Goal: Task Accomplishment & Management: Use online tool/utility

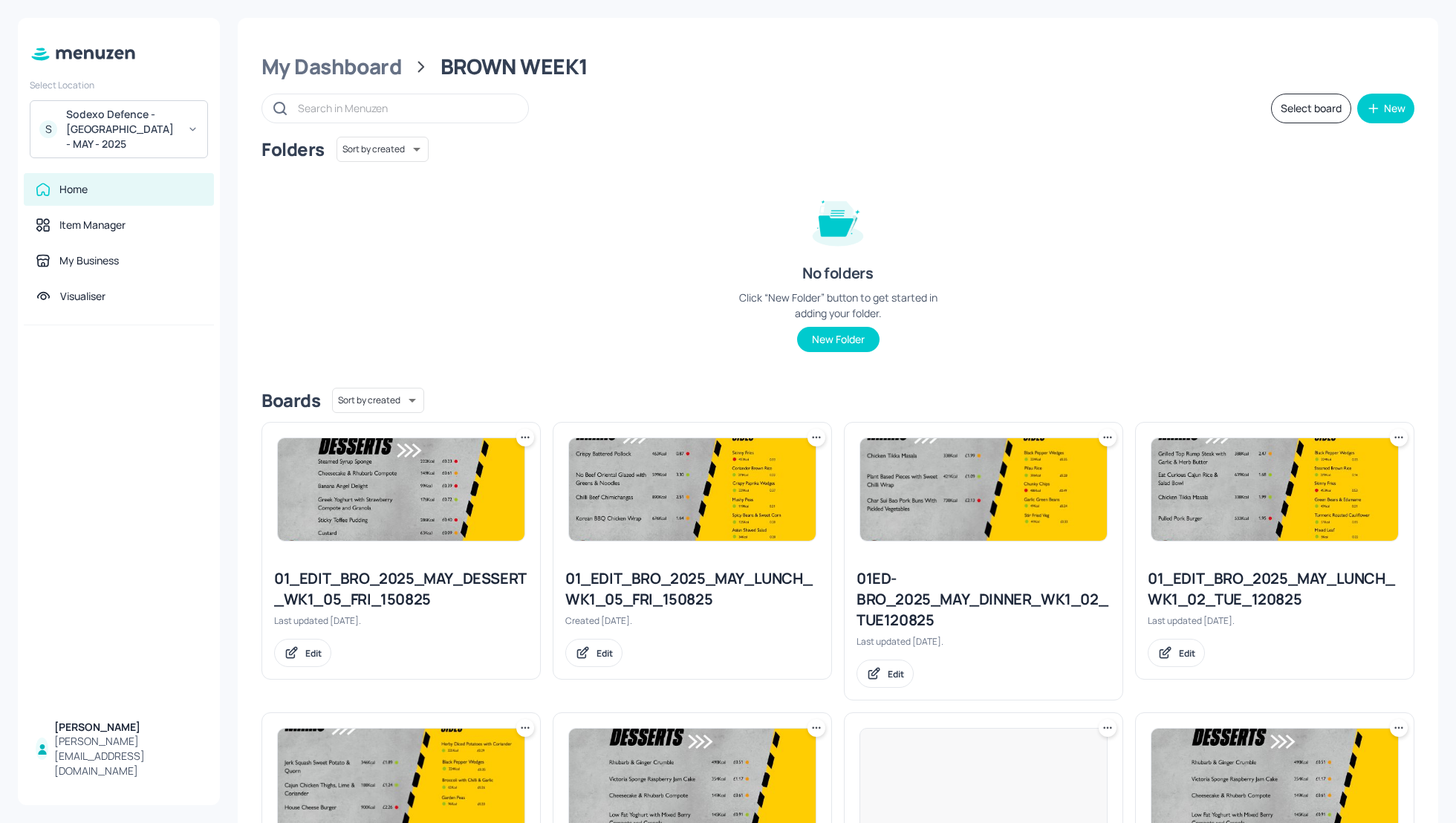
click at [1399, 299] on div "Folders Sort by created id ​ No folders Click “New Folder” button to get starte…" at bounding box center [838, 256] width 1153 height 239
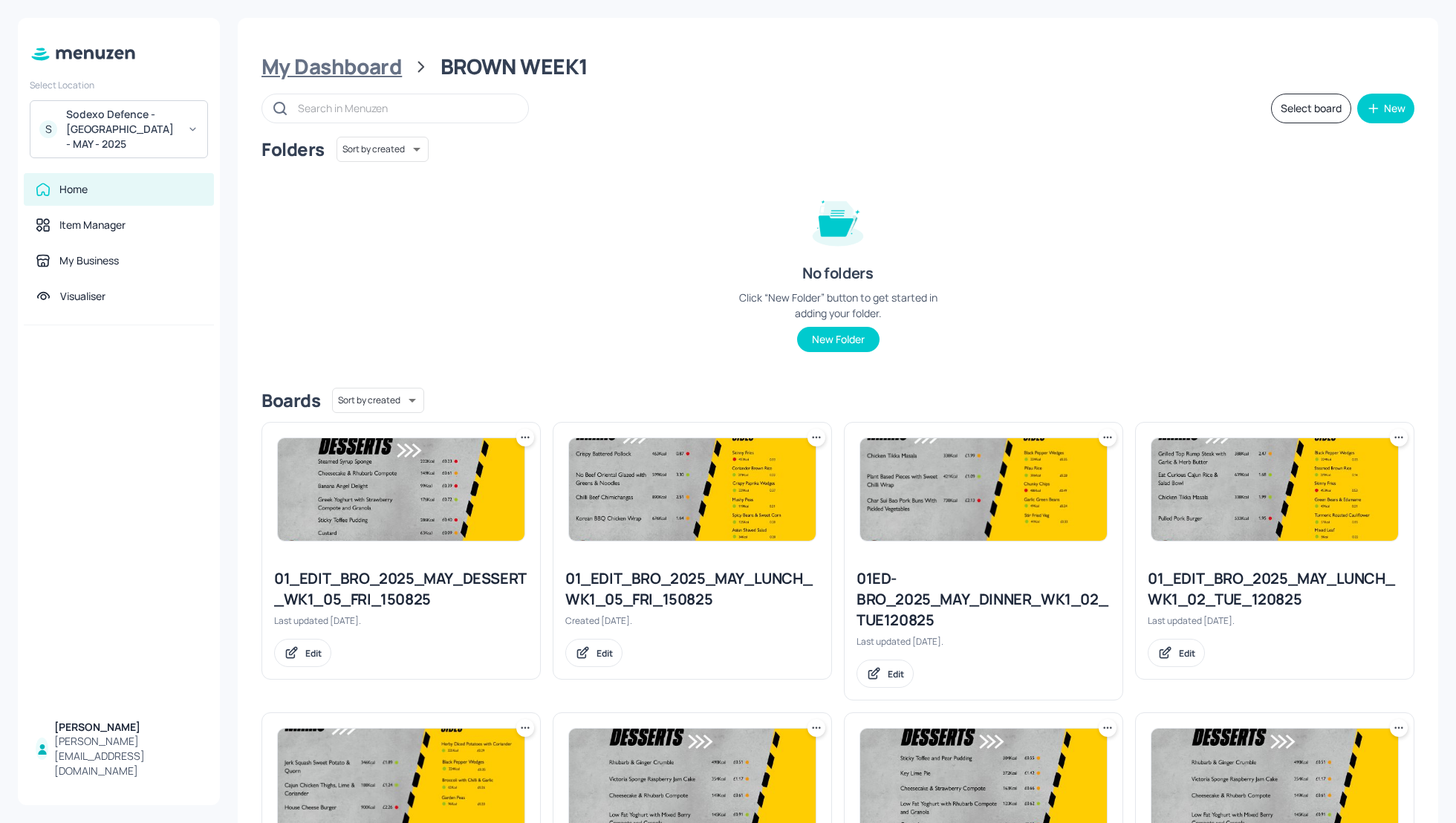
click at [370, 67] on div "My Dashboard" at bounding box center [332, 67] width 141 height 26
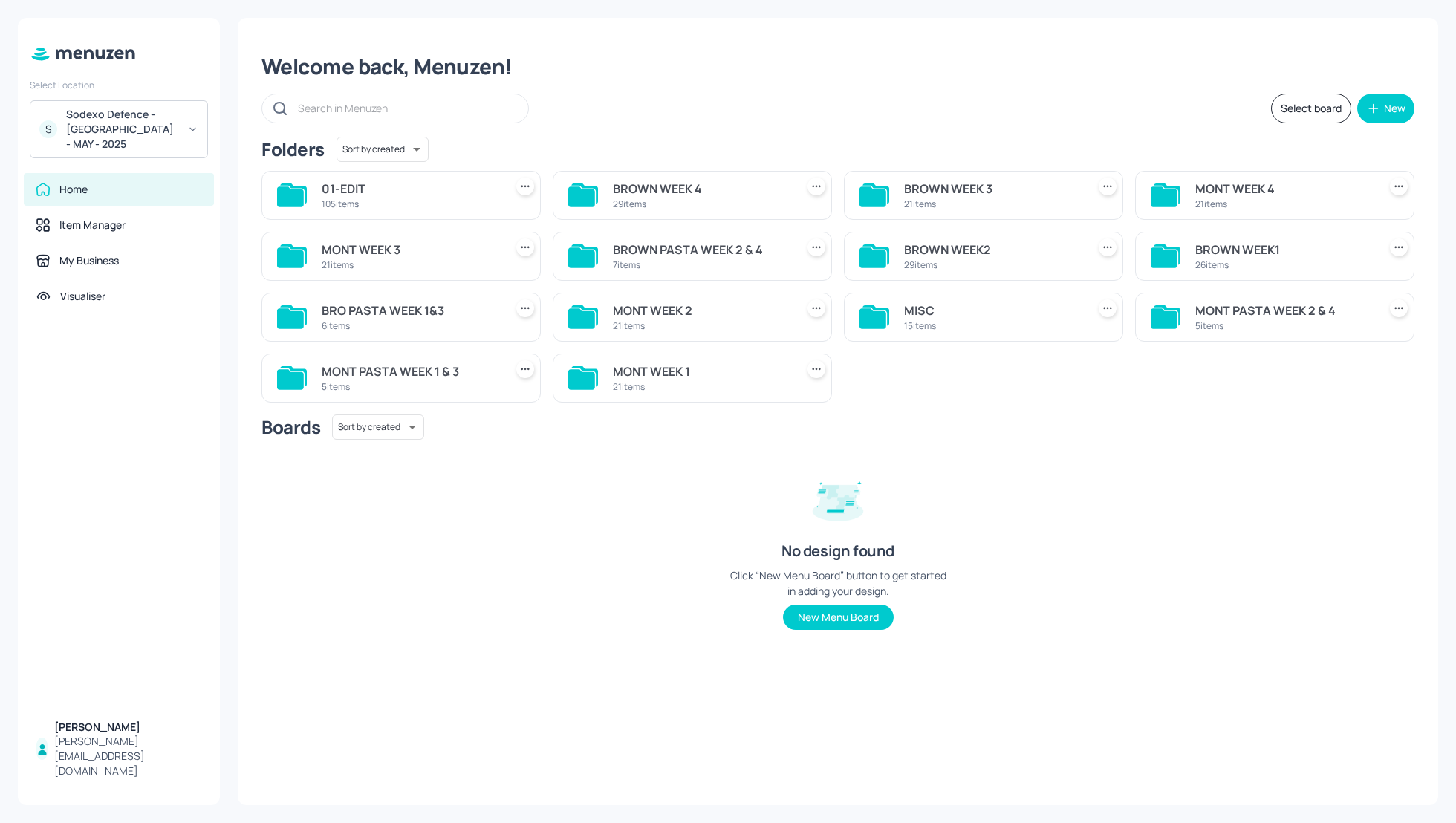
click at [702, 133] on div "Welcome back, Menuzen! Select board New Folders Sort by created id ​ 01-EDIT 10…" at bounding box center [838, 411] width 1201 height 787
click at [842, 126] on div "Welcome back, Menuzen! Select board New Folders Sort by created id ​ 01-EDIT 10…" at bounding box center [838, 411] width 1201 height 787
click at [953, 248] on div "BROWN WEEK2" at bounding box center [992, 250] width 177 height 18
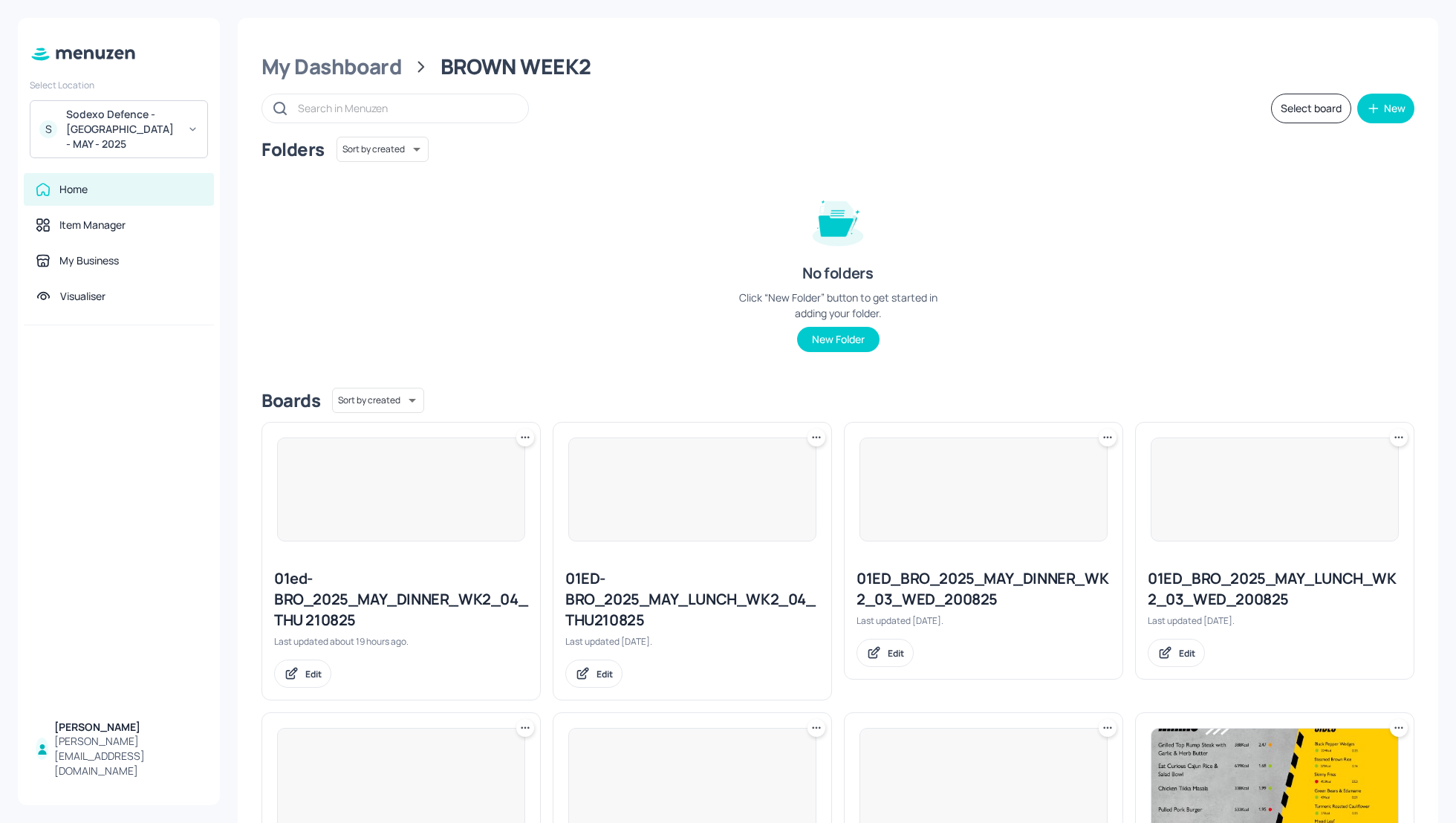
click at [1067, 291] on div "Folders Sort by created id ​ No folders Click “New Folder” button to get starte…" at bounding box center [838, 256] width 1153 height 239
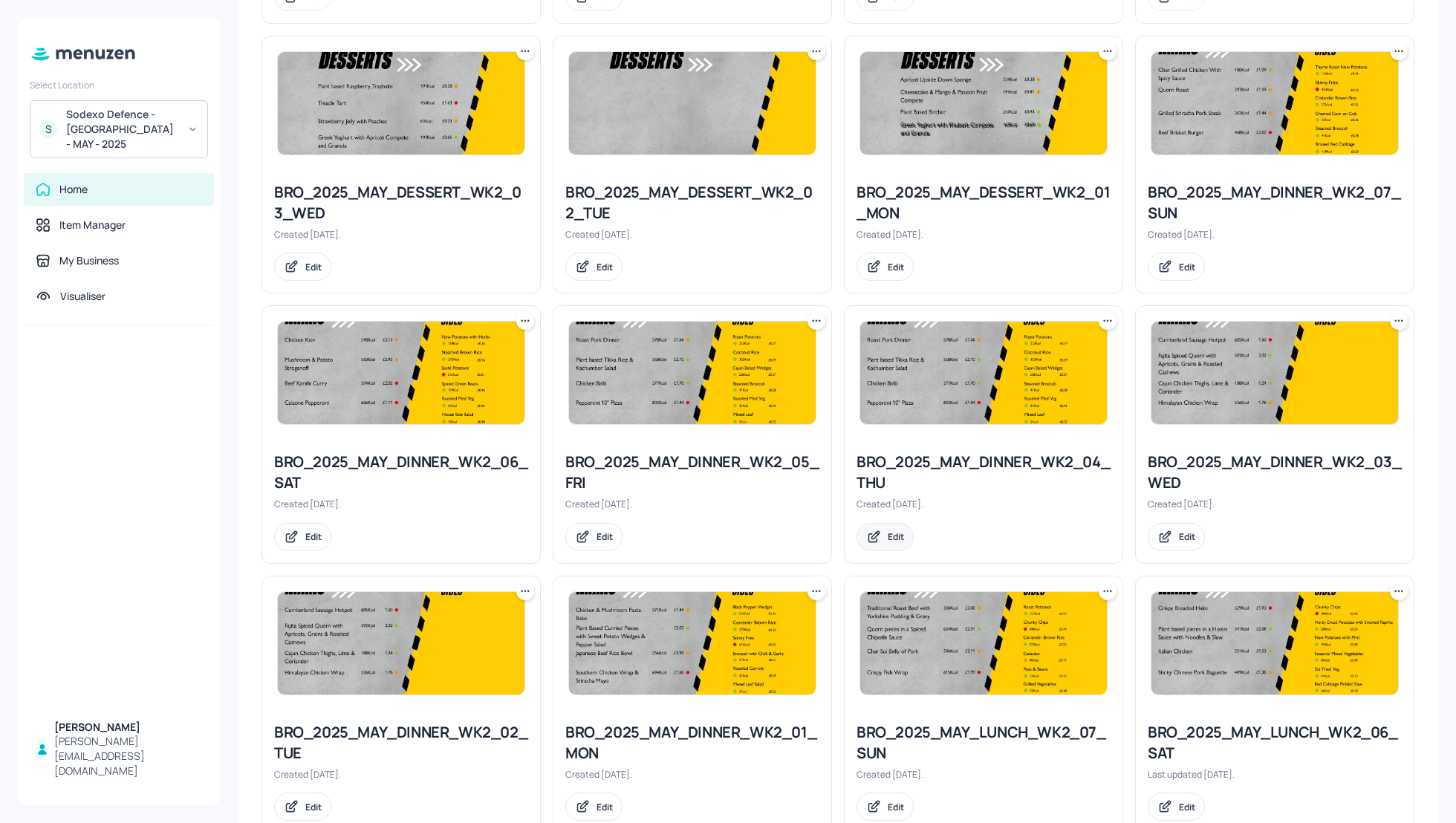
scroll to position [1315, 0]
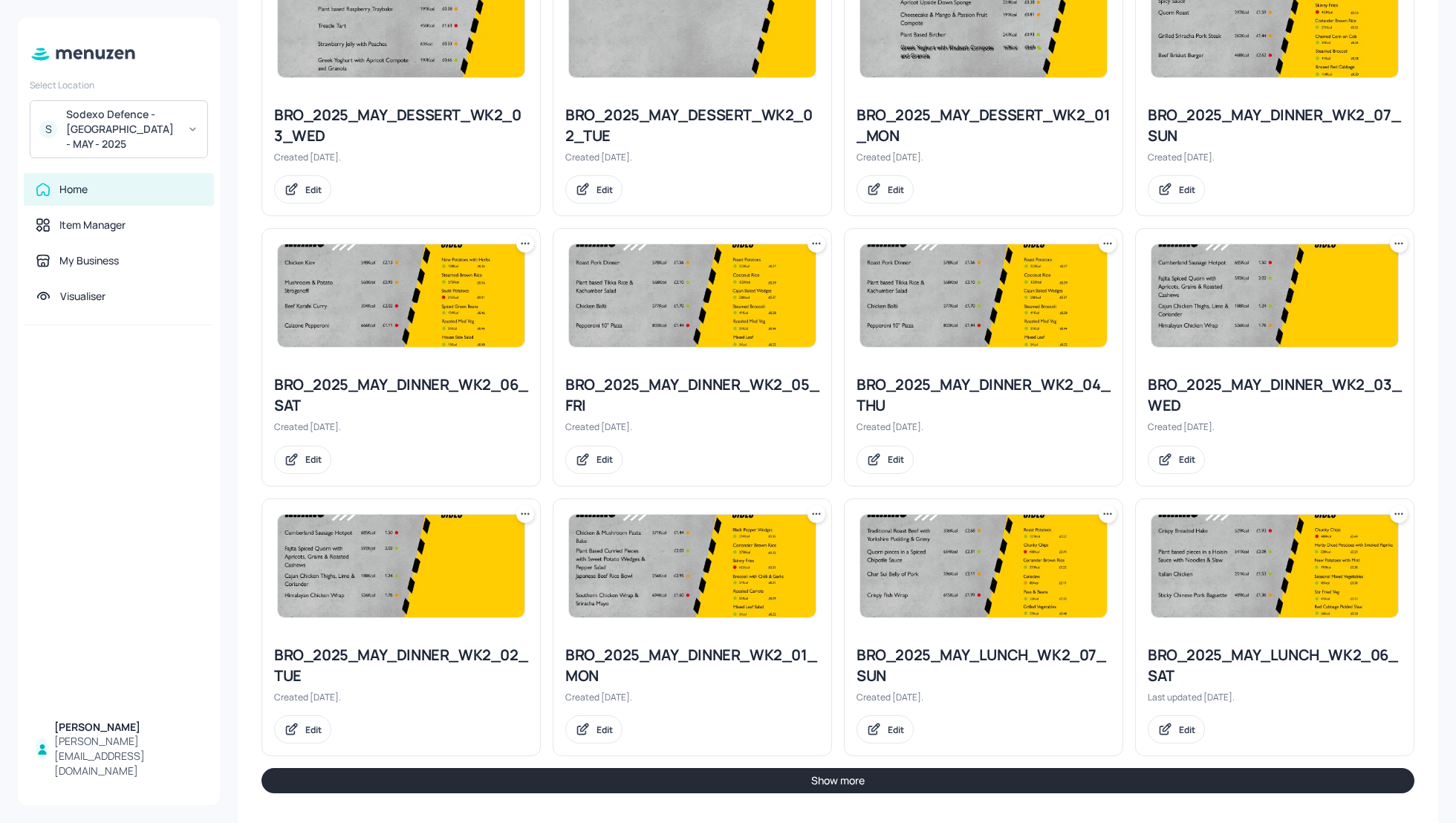
click at [1042, 772] on button "Show more" at bounding box center [838, 780] width 1153 height 25
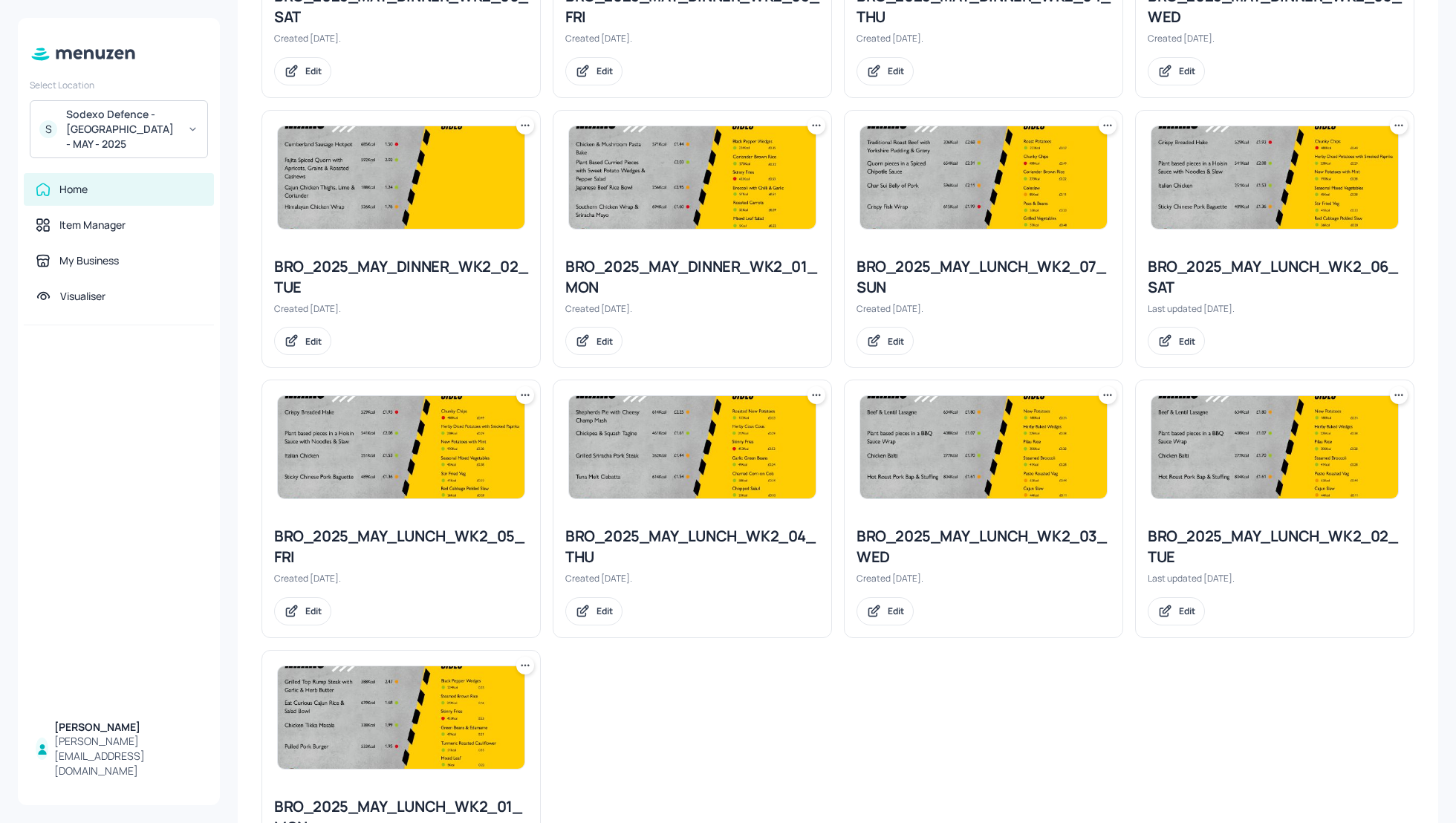
scroll to position [1710, 0]
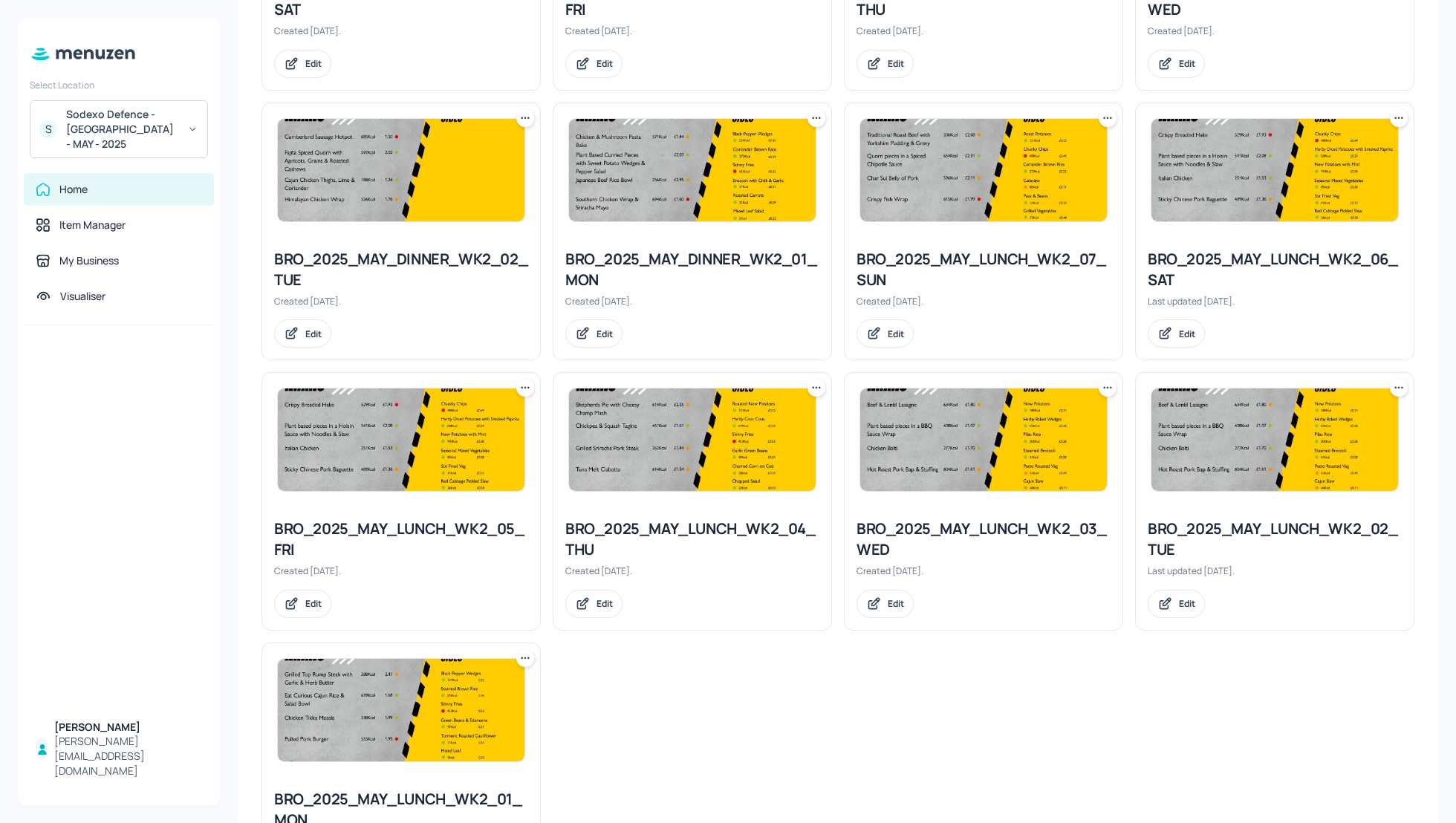
click at [524, 382] on icon at bounding box center [525, 387] width 15 height 15
click at [447, 413] on p "Rename" at bounding box center [448, 412] width 34 height 13
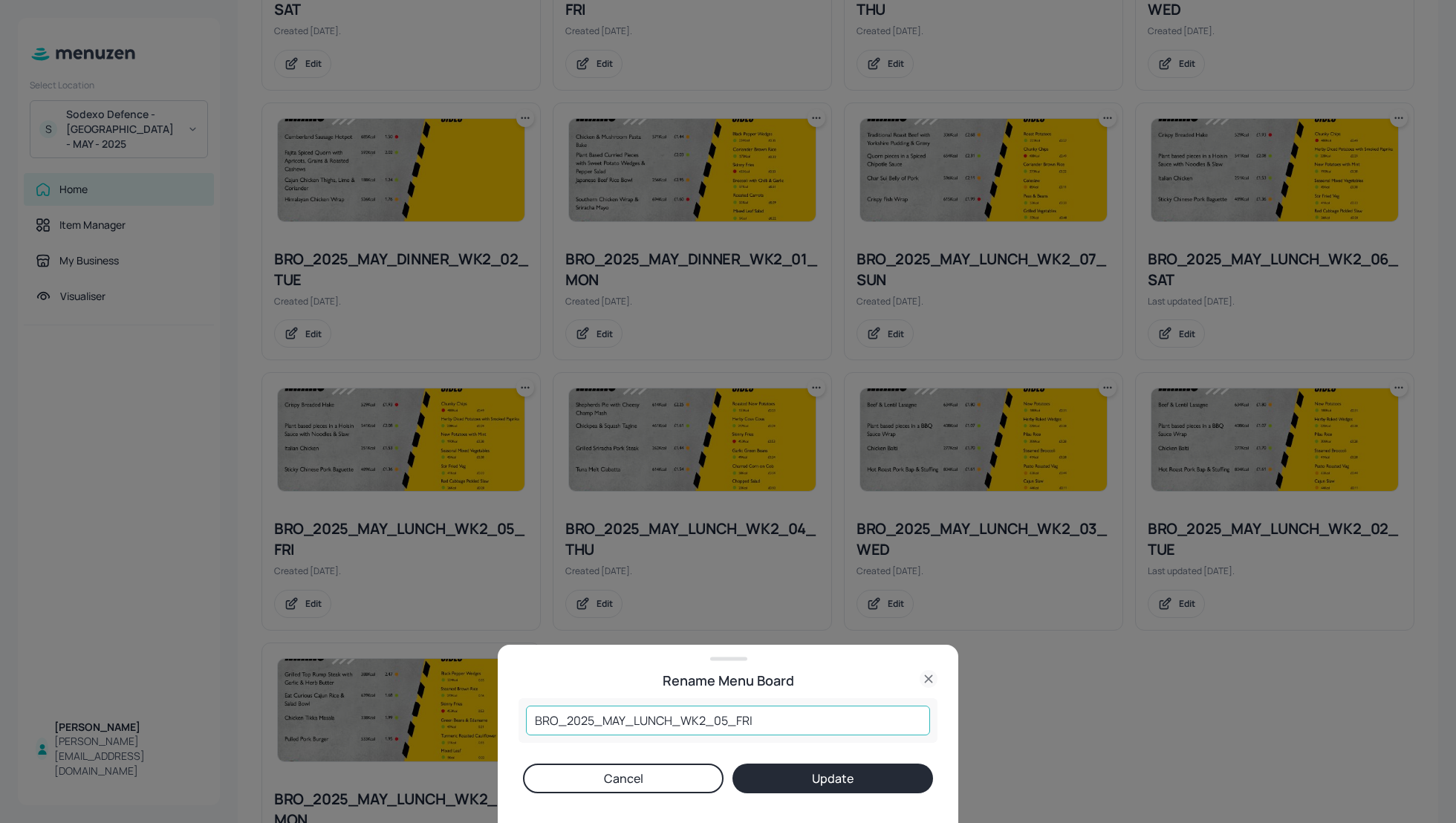
click at [530, 720] on input "BRO_2025_MAY_LUNCH_WK2_05_FRI" at bounding box center [728, 720] width 404 height 30
click at [931, 673] on icon at bounding box center [929, 679] width 18 height 18
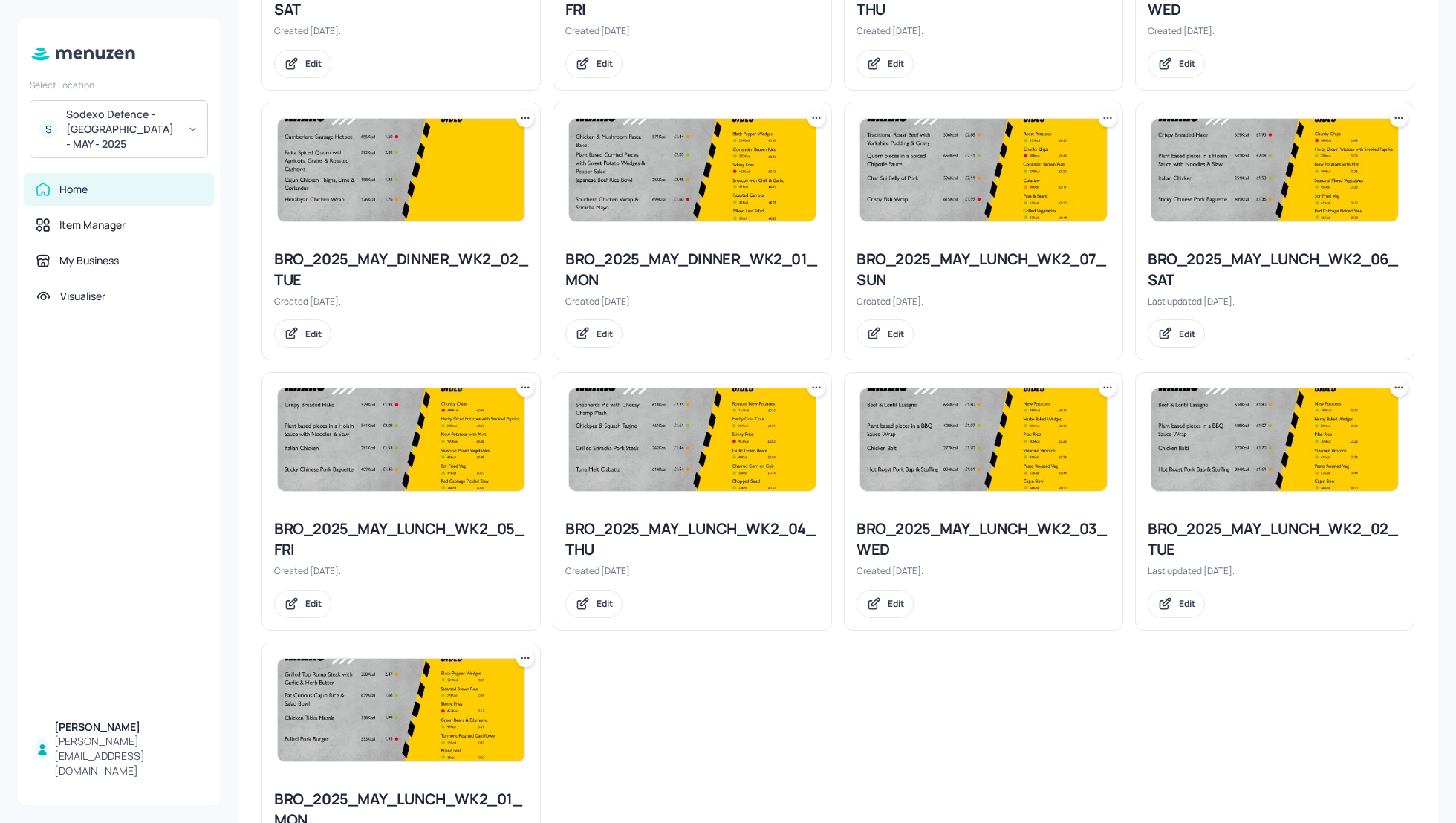
click at [520, 379] on div at bounding box center [525, 388] width 18 height 18
click at [483, 433] on div "Duplicate" at bounding box center [467, 437] width 119 height 25
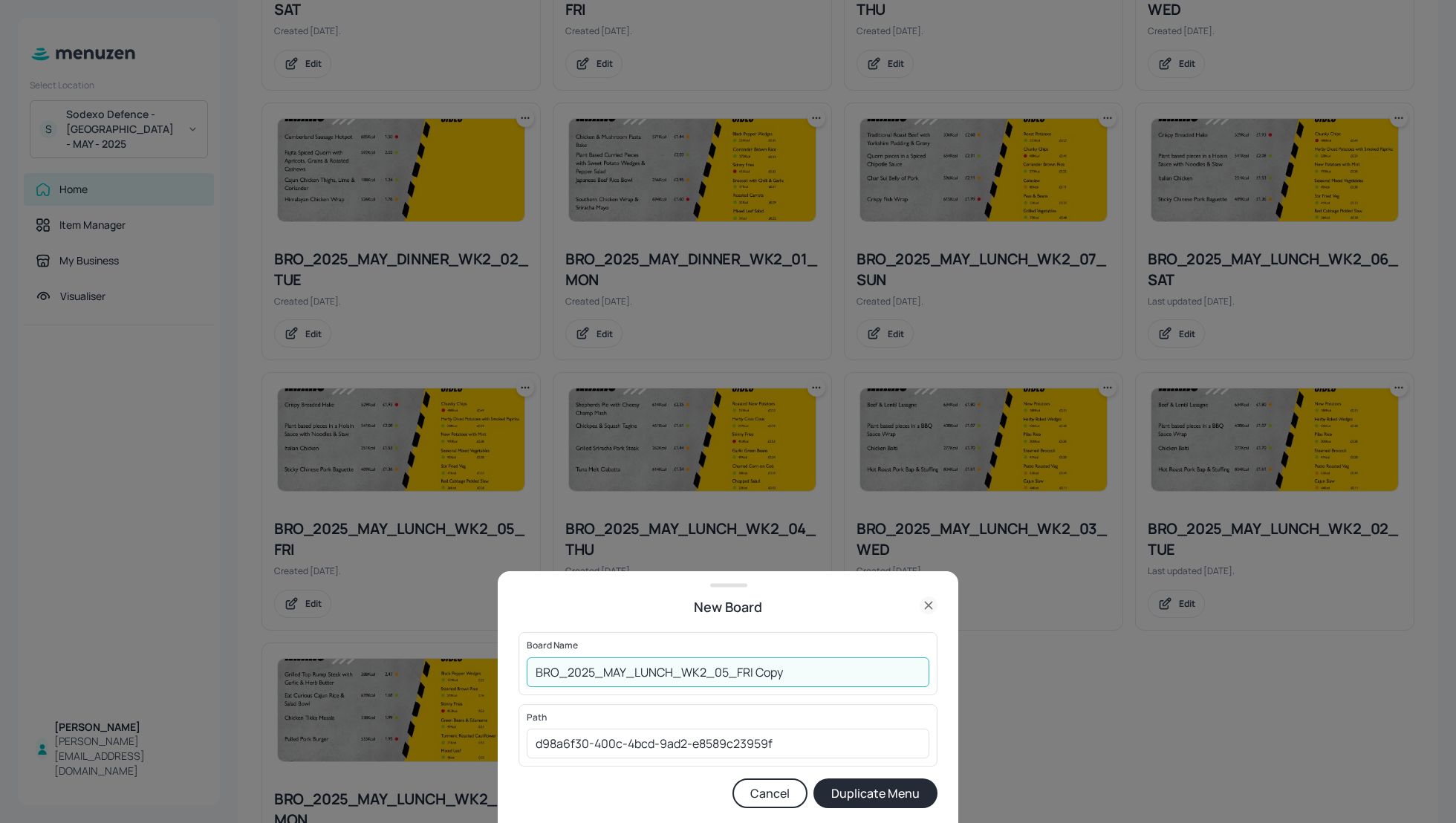
click at [533, 675] on input "BRO_2025_MAY_LUNCH_WK2_05_FRI Copy" at bounding box center [728, 672] width 403 height 30
click at [554, 671] on input "01-EDIT_BRO_2025_MAY_LUNCH_WK2_05_FRI Copy" at bounding box center [728, 672] width 403 height 30
click at [859, 669] on input "01_EDIT_BRO_2025_MAY_LUNCH_WK2_05_FRI Copy" at bounding box center [728, 672] width 403 height 30
type input "01_EDIT_BRO_2025_MAY_LUNCH_WK2_05_FRI_220825"
click at [888, 795] on button "Duplicate Menu" at bounding box center [875, 793] width 124 height 30
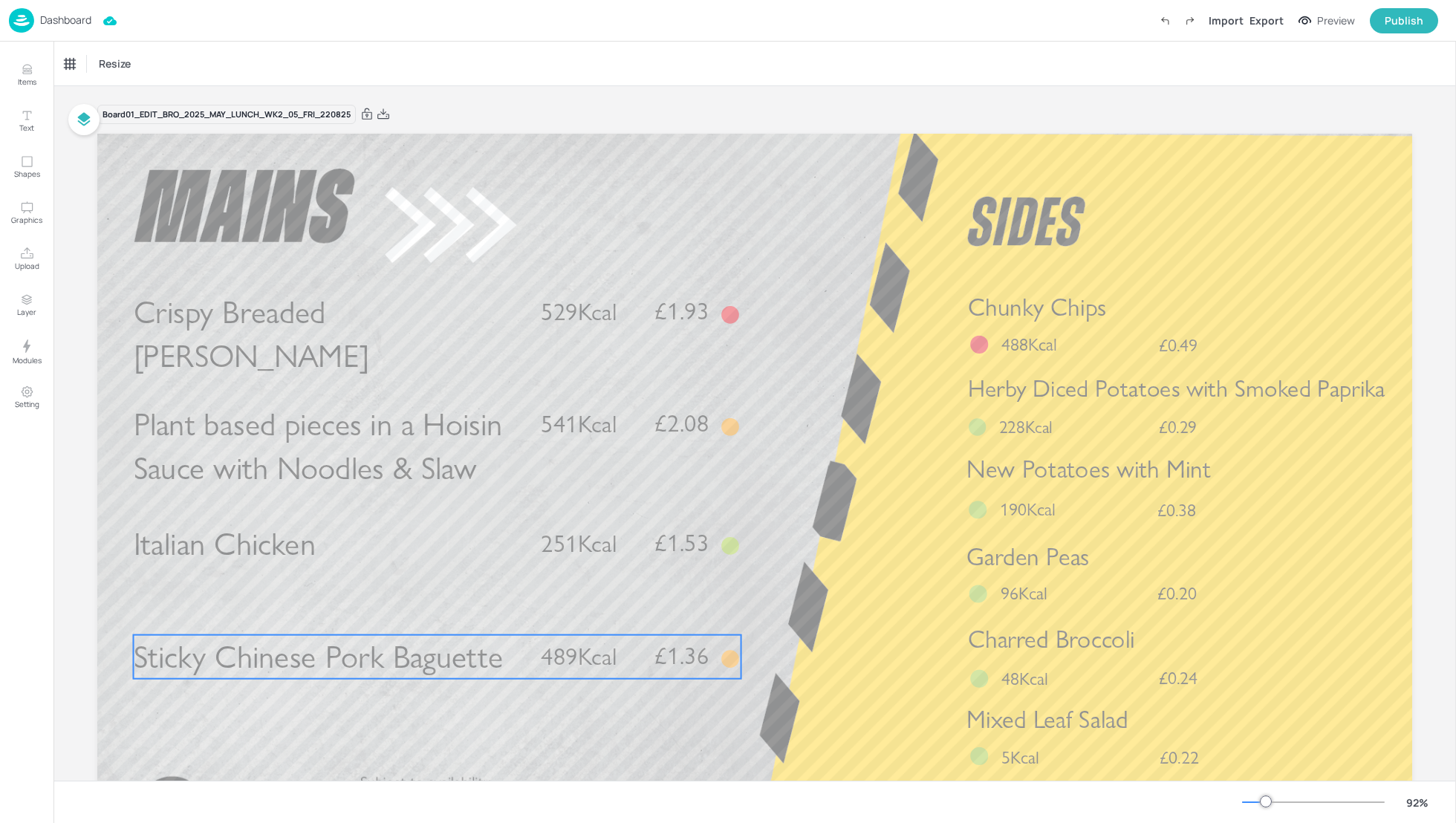
click at [346, 648] on span "Sticky Chinese Pork Baguette" at bounding box center [318, 657] width 370 height 39
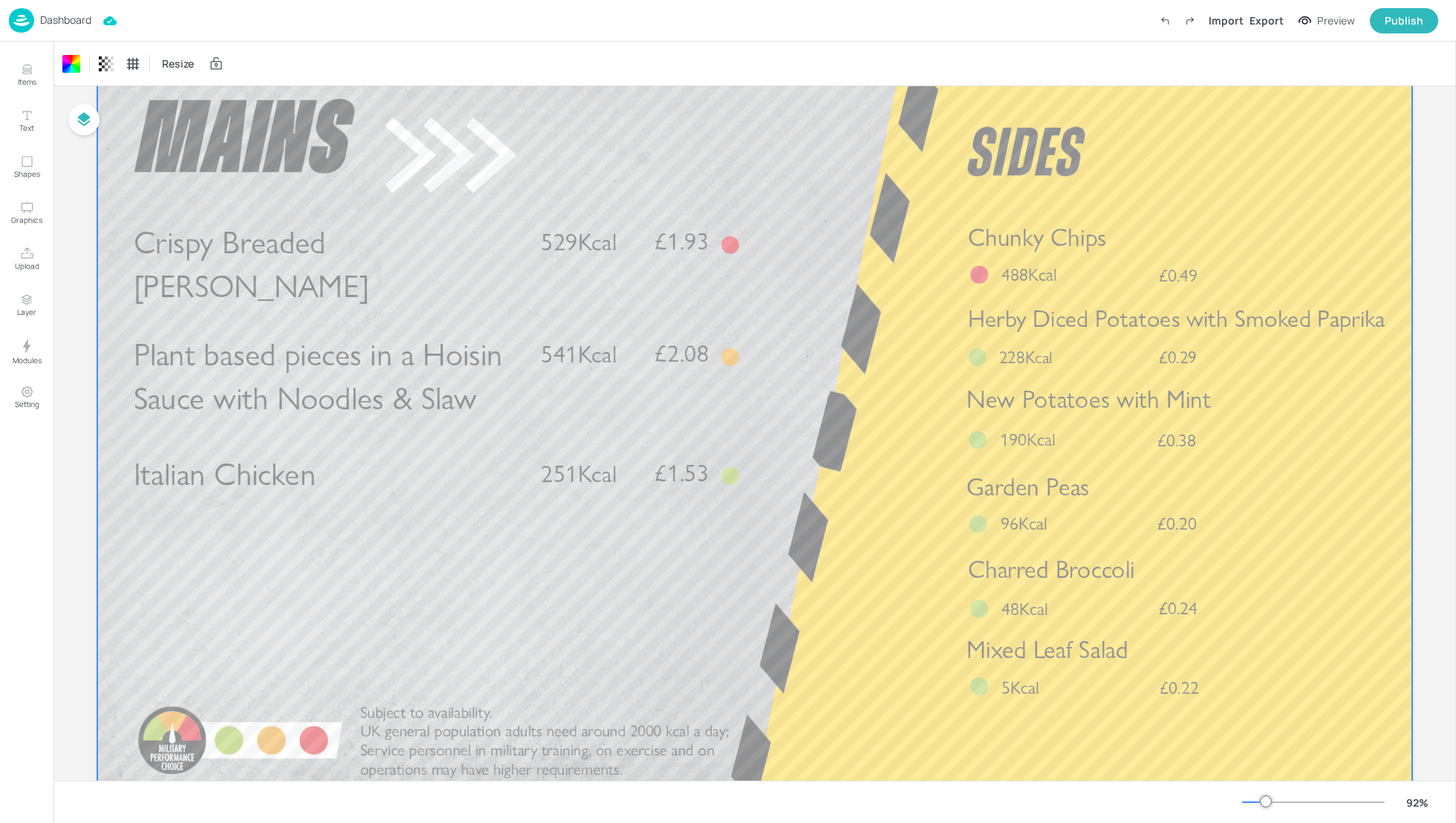
scroll to position [79, 0]
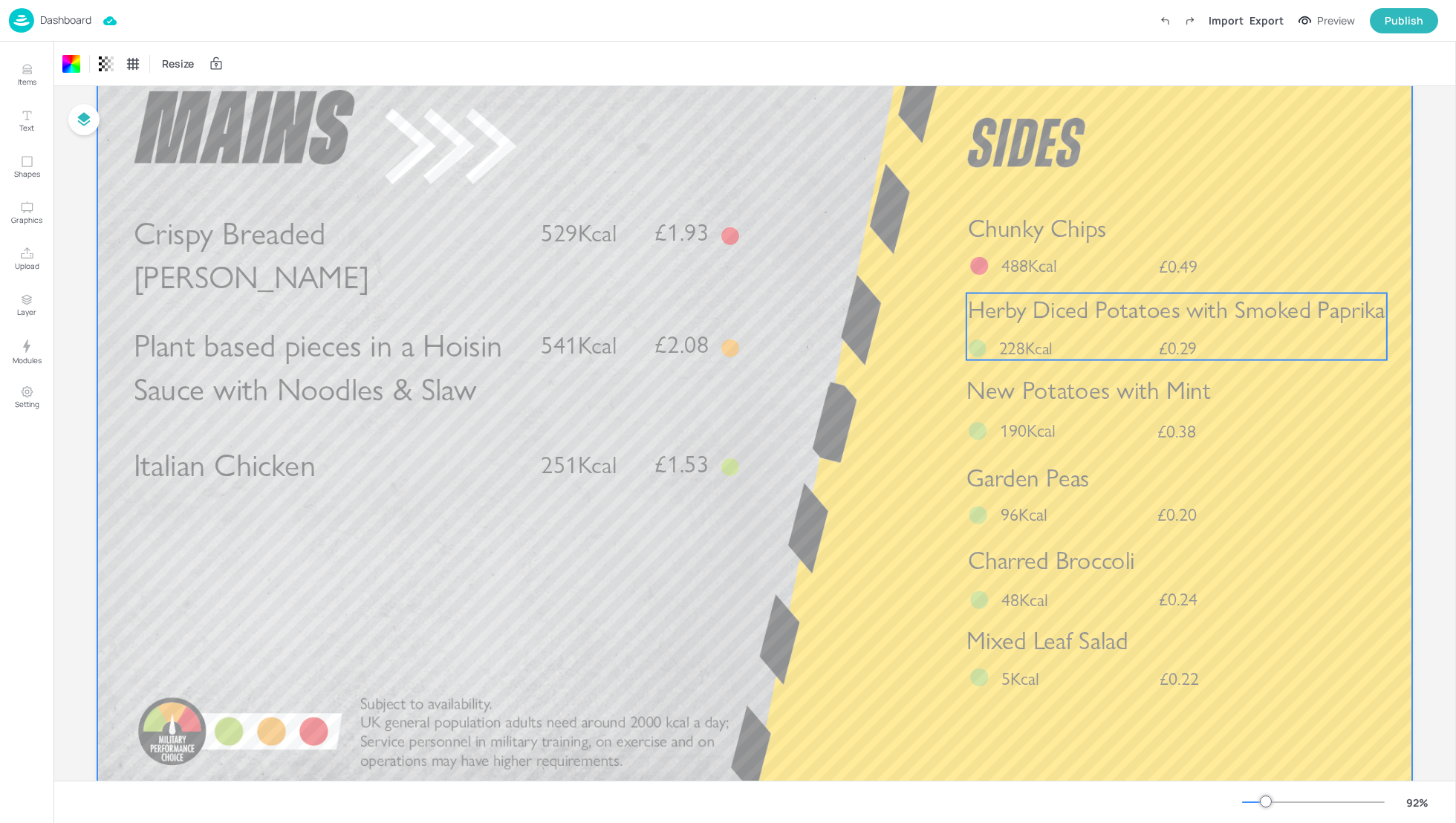
click at [1071, 331] on div "Herby Diced Potatoes with Smoked Paprika" at bounding box center [1177, 327] width 419 height 67
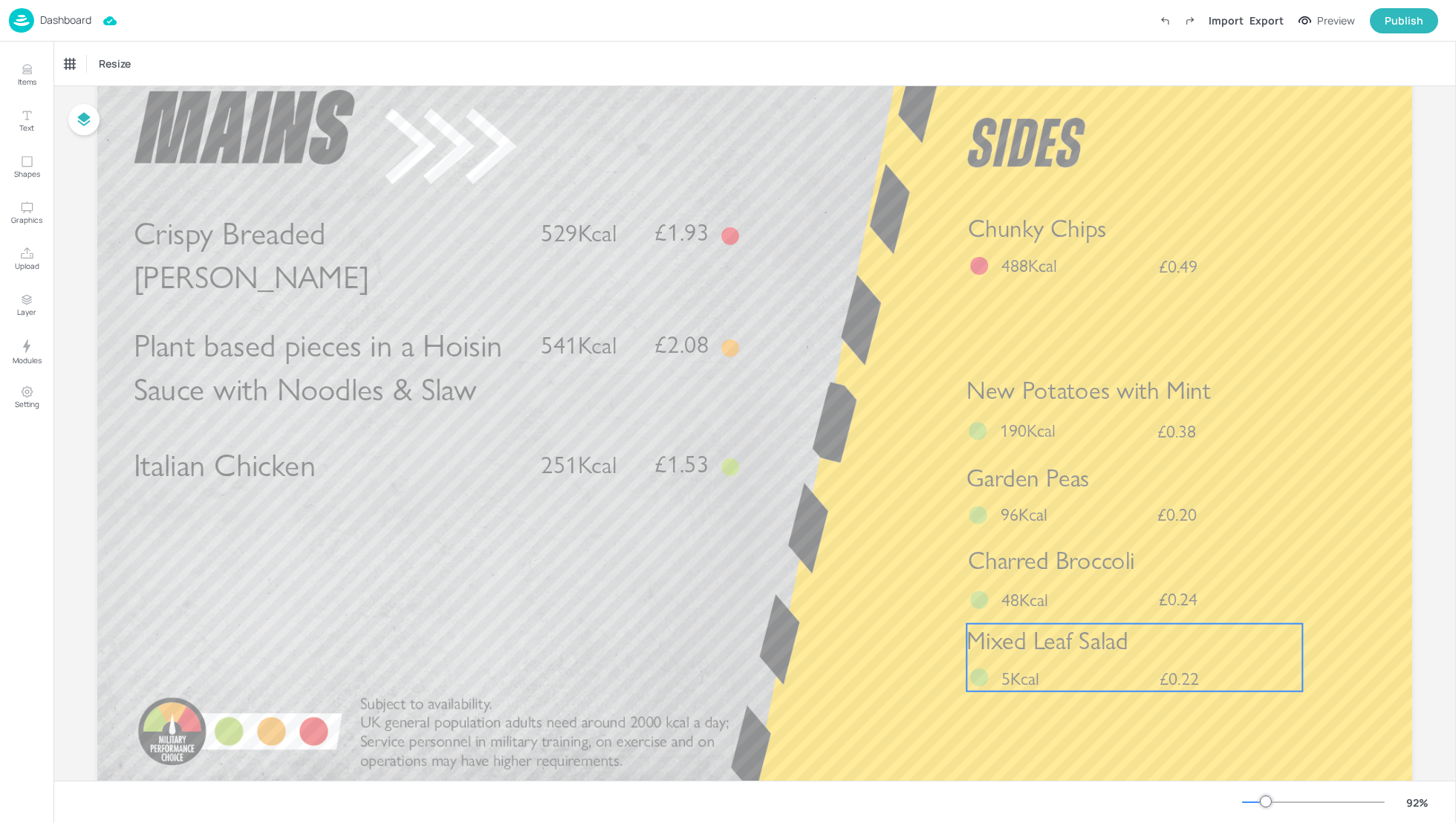
click at [1073, 660] on div "Mixed Leaf Salad £0.22 5Kcal" at bounding box center [1135, 657] width 336 height 68
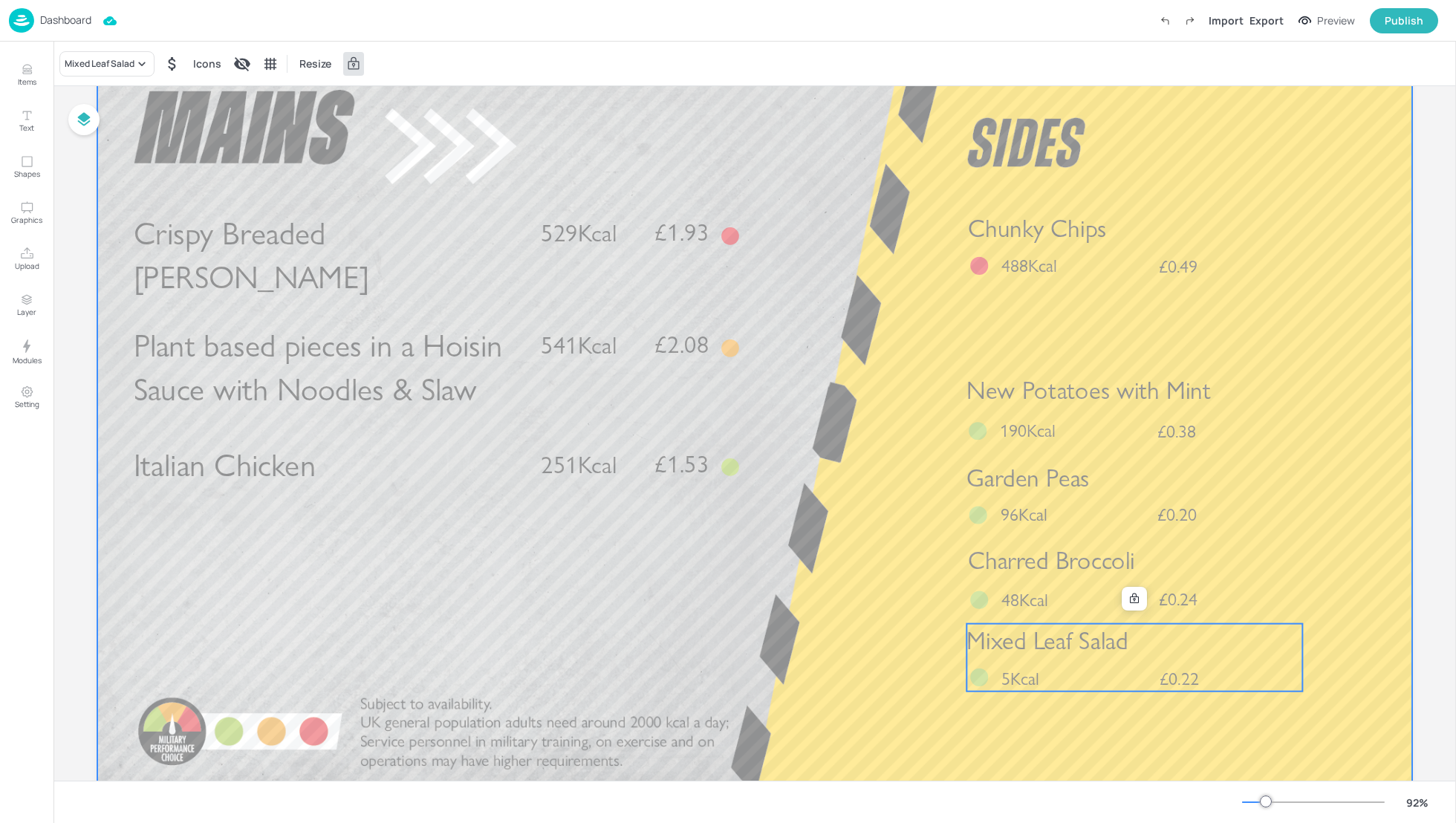
drag, startPoint x: 1093, startPoint y: 657, endPoint x: 1072, endPoint y: 457, distance: 201.1
click at [1072, 55] on div "Crispy Breaded Hake £1.93 529Kcal Italian Chicken £1.53 251Kcal Plant based pie…" at bounding box center [755, 55] width 1315 height 0
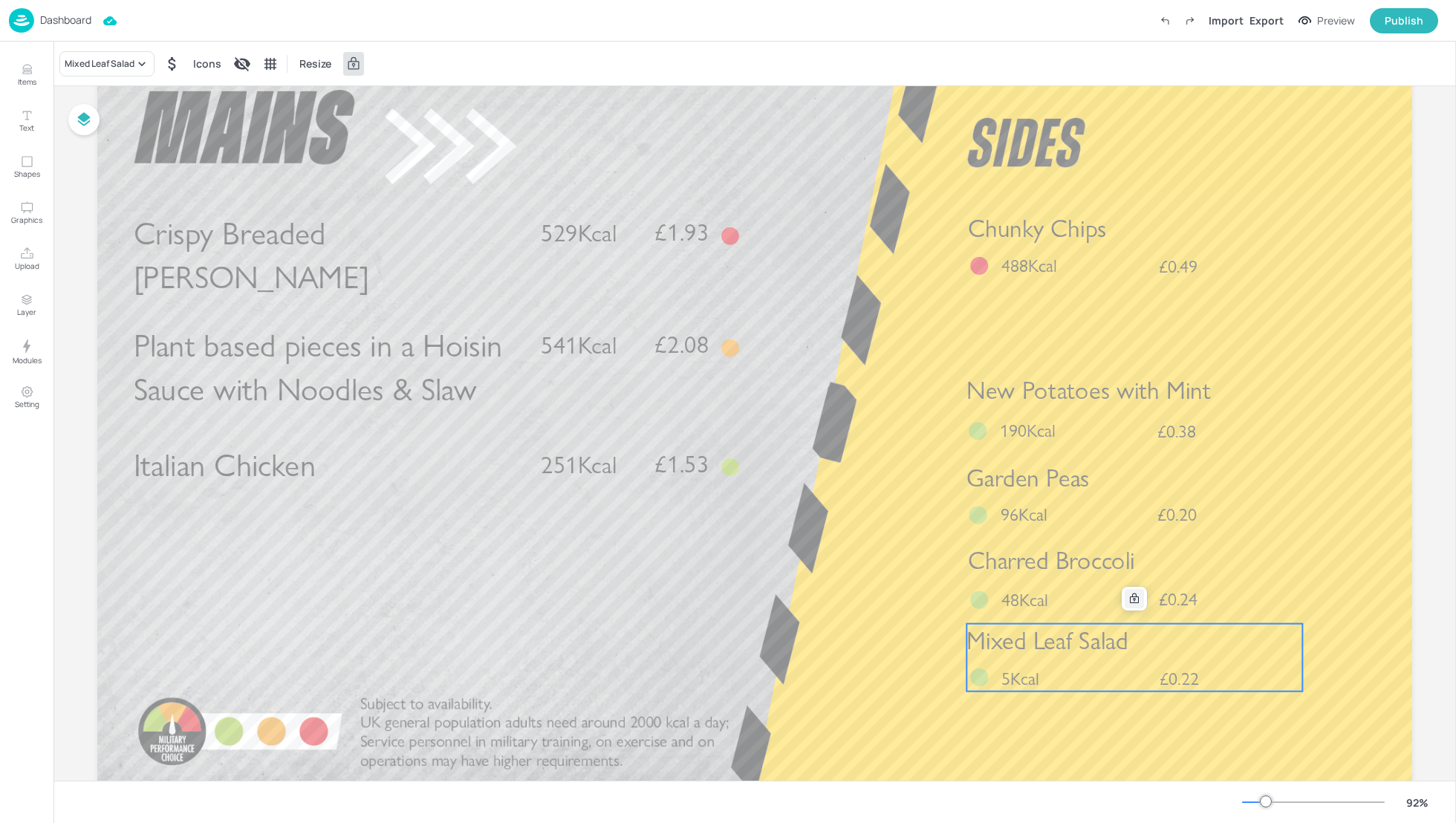
click at [1132, 600] on icon at bounding box center [1135, 598] width 9 height 11
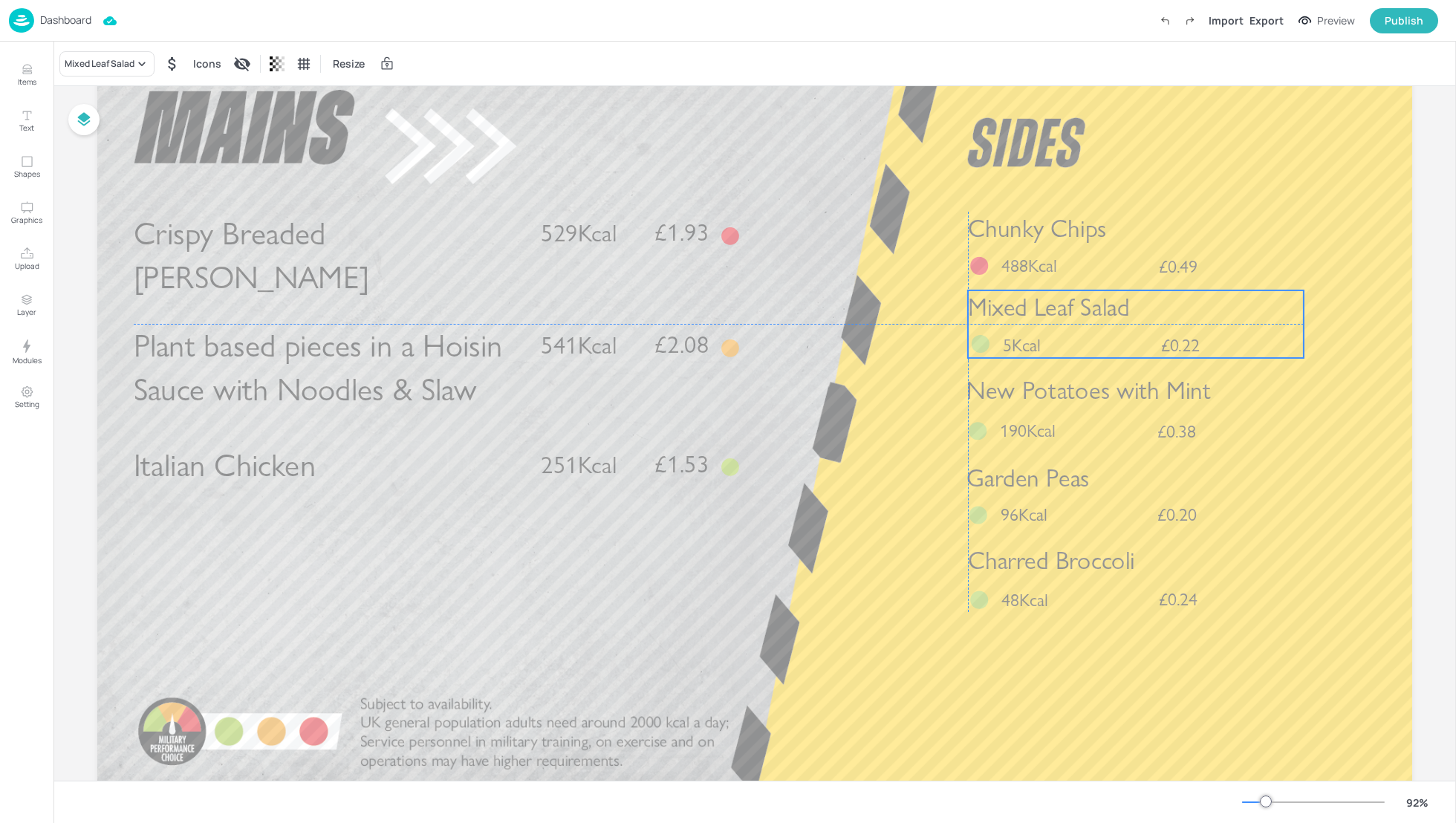
drag, startPoint x: 1129, startPoint y: 645, endPoint x: 1130, endPoint y: 314, distance: 331.0
click at [1130, 314] on p "Mixed Leaf Salad" at bounding box center [1136, 307] width 336 height 34
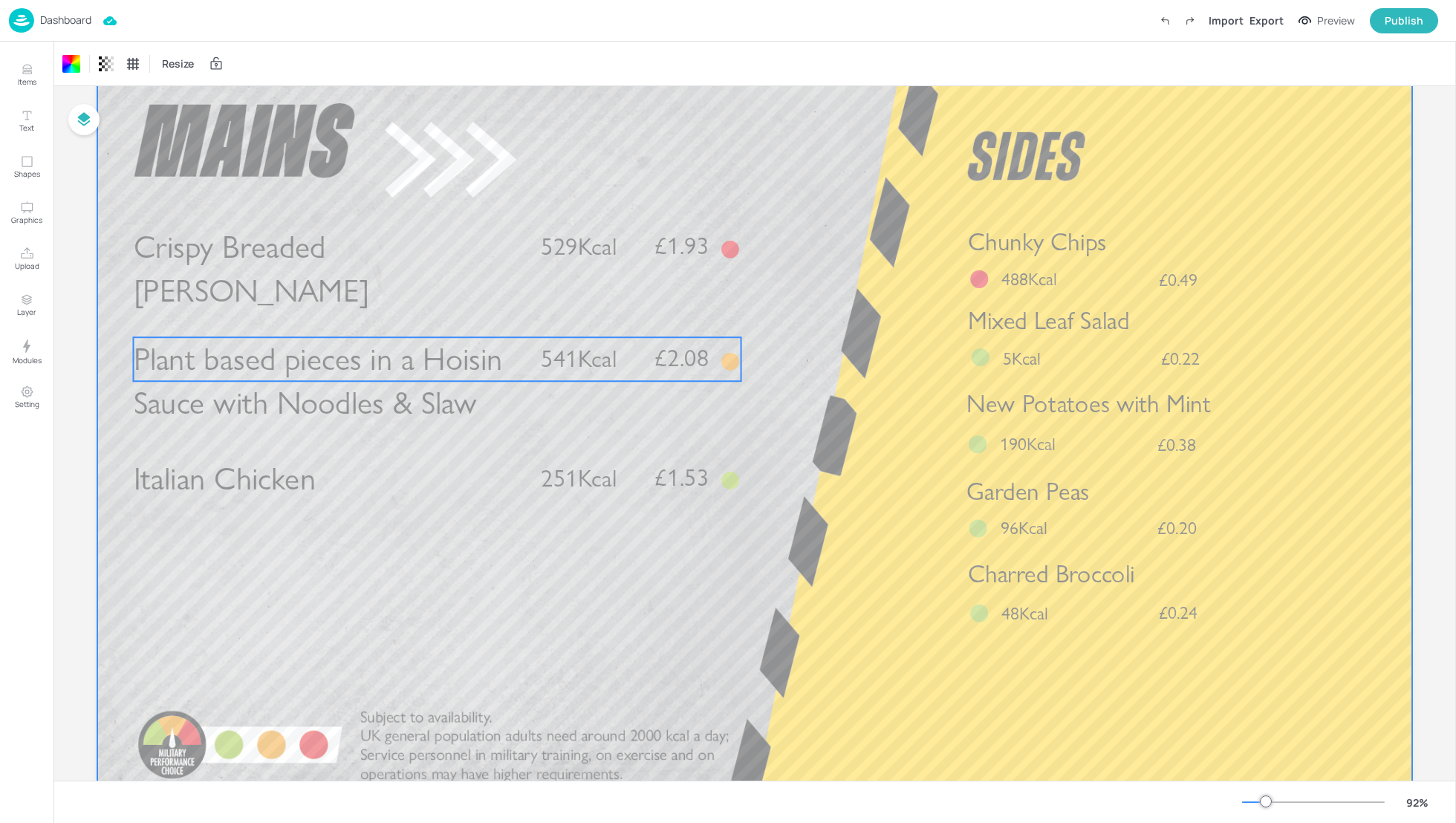
scroll to position [0, 0]
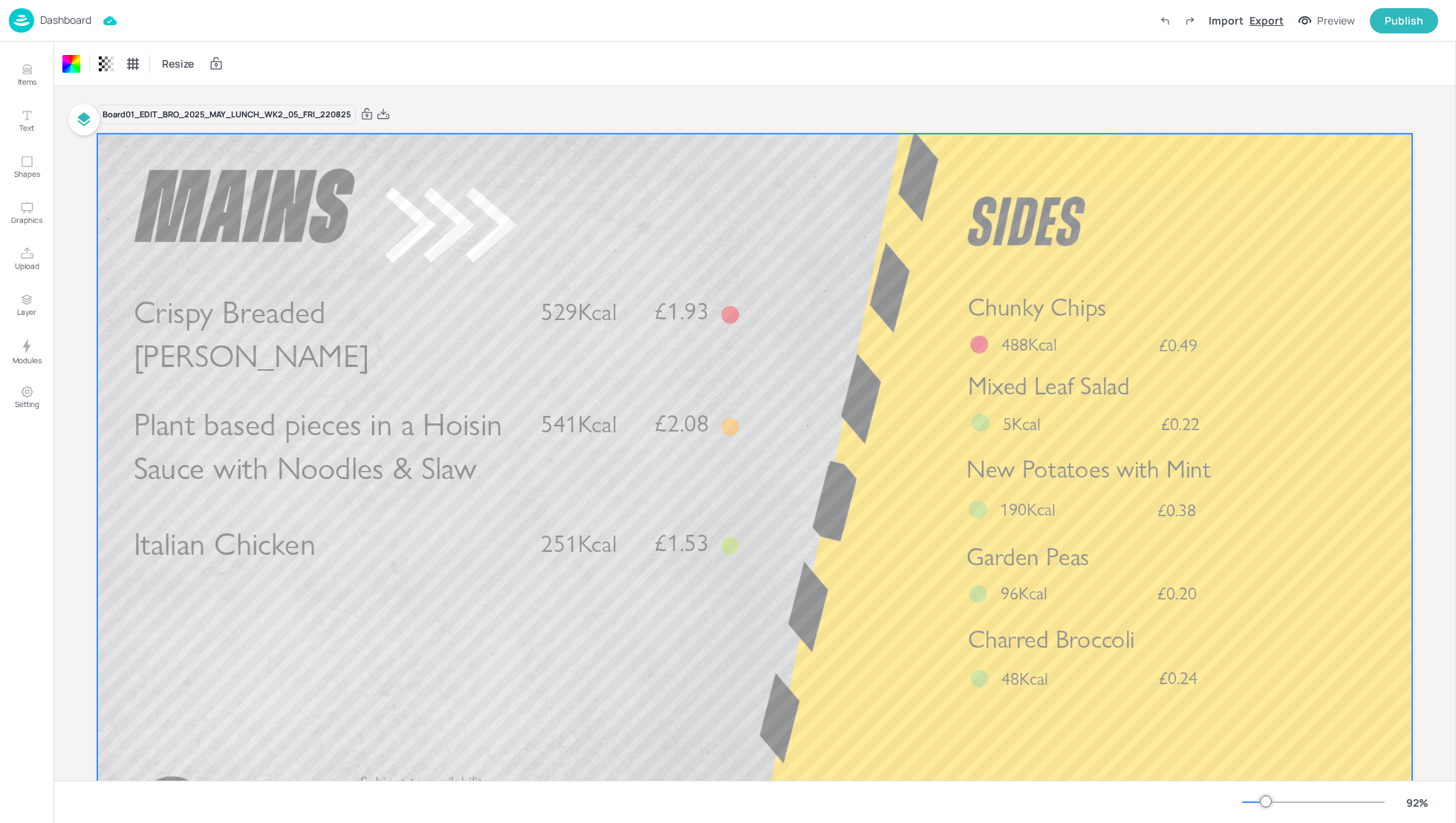
click at [1277, 20] on div "Export" at bounding box center [1266, 20] width 34 height 16
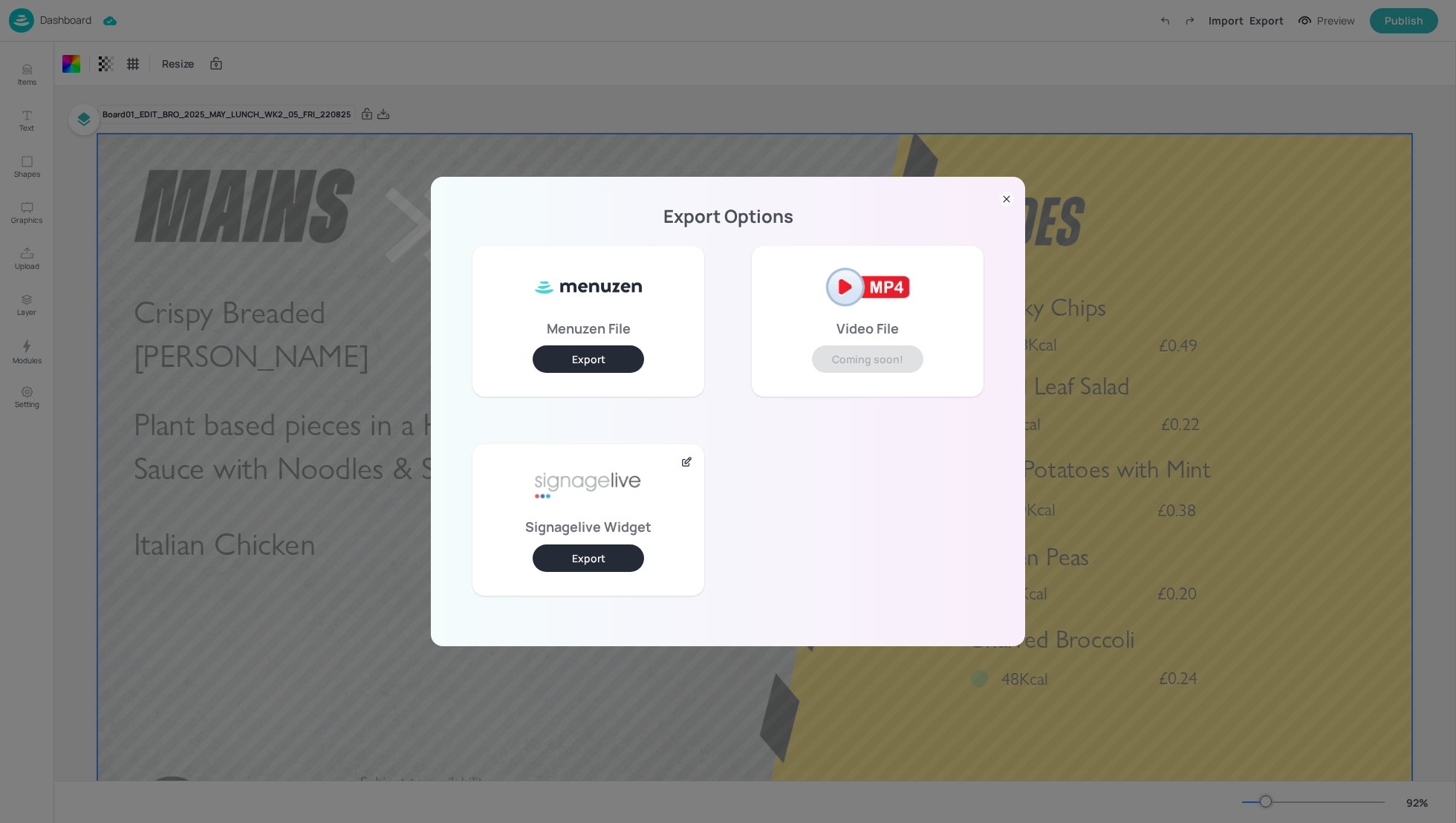
click at [590, 564] on button "Export" at bounding box center [589, 557] width 112 height 27
